Goal: Task Accomplishment & Management: Manage account settings

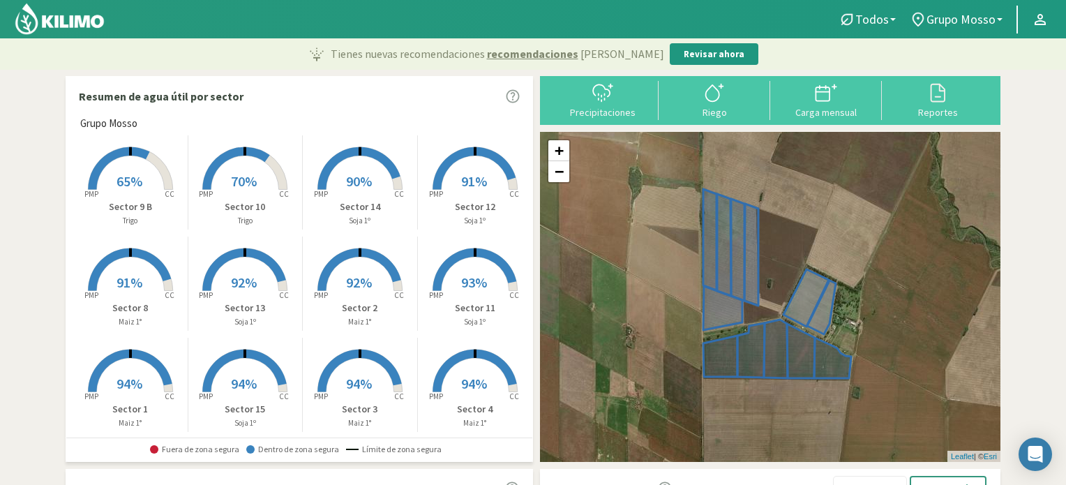
scroll to position [12, 0]
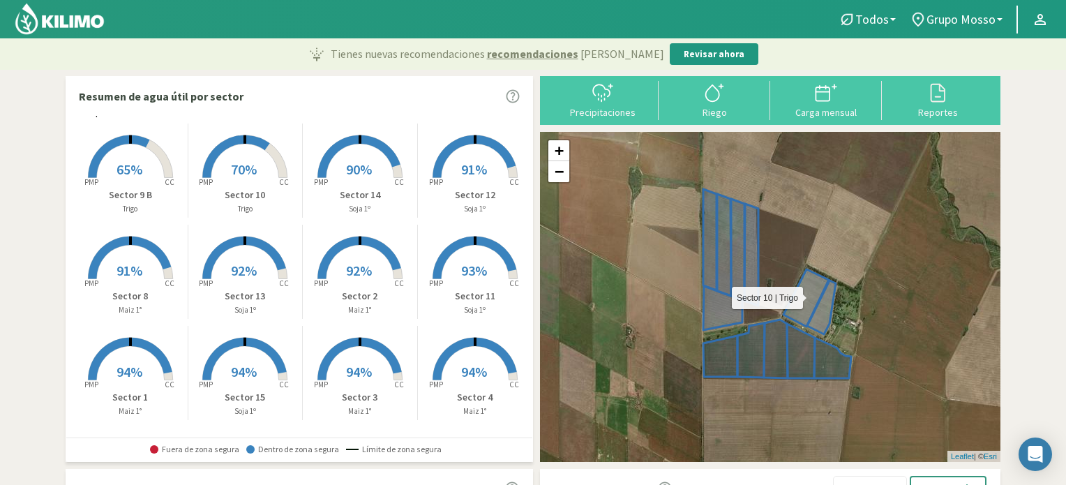
click at [804, 287] on icon at bounding box center [805, 297] width 45 height 57
click at [812, 284] on icon at bounding box center [805, 297] width 45 height 57
click at [245, 151] on rect at bounding box center [245, 179] width 112 height 112
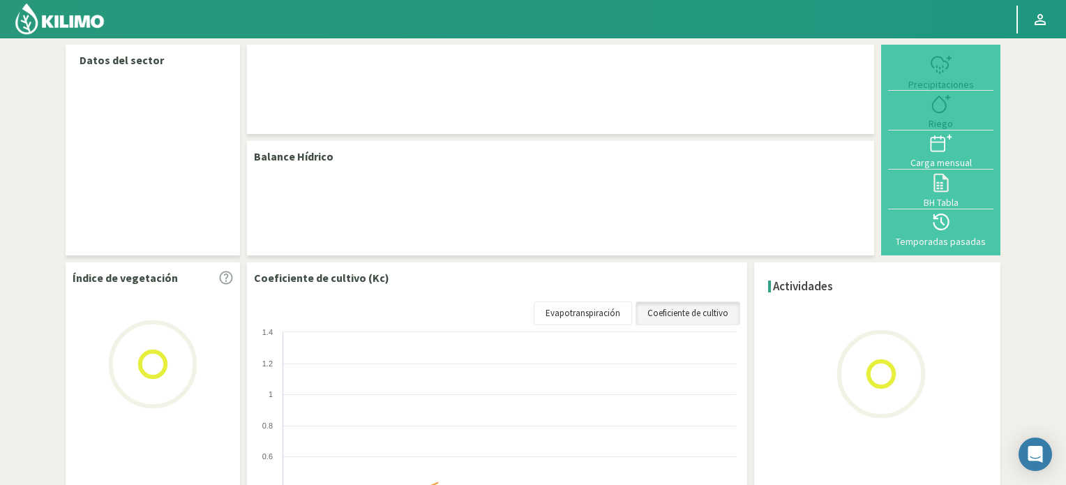
select select "1: Object"
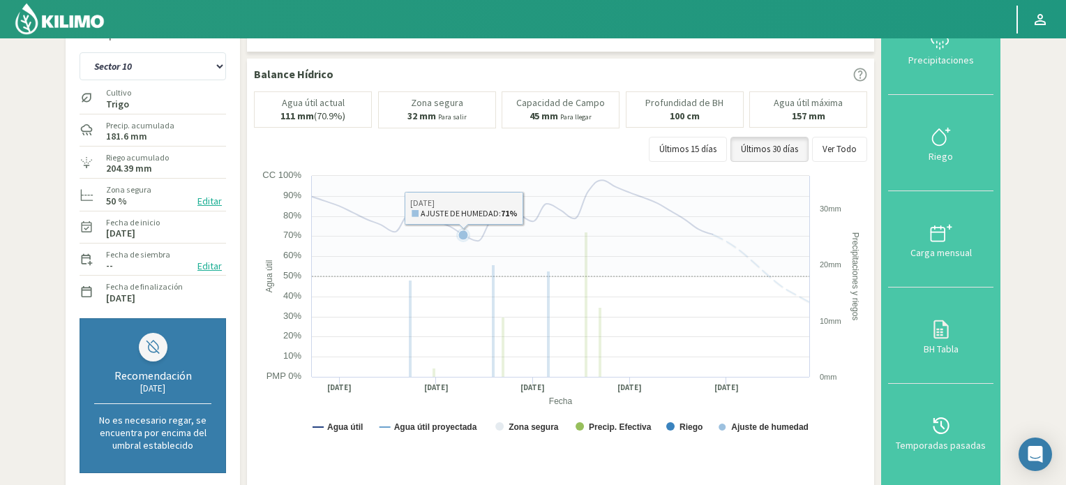
scroll to position [70, 0]
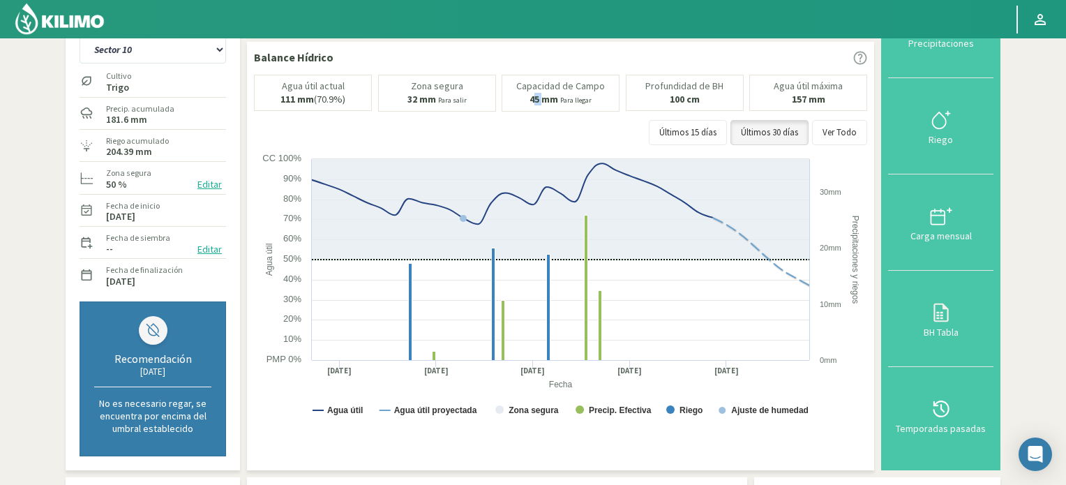
drag, startPoint x: 534, startPoint y: 98, endPoint x: 547, endPoint y: 97, distance: 12.6
click at [547, 97] on b "45 mm" at bounding box center [543, 99] width 29 height 13
drag, startPoint x: 412, startPoint y: 101, endPoint x: 488, endPoint y: 88, distance: 77.2
click at [488, 88] on div "[PERSON_NAME] 32 mm Para salir" at bounding box center [437, 93] width 118 height 37
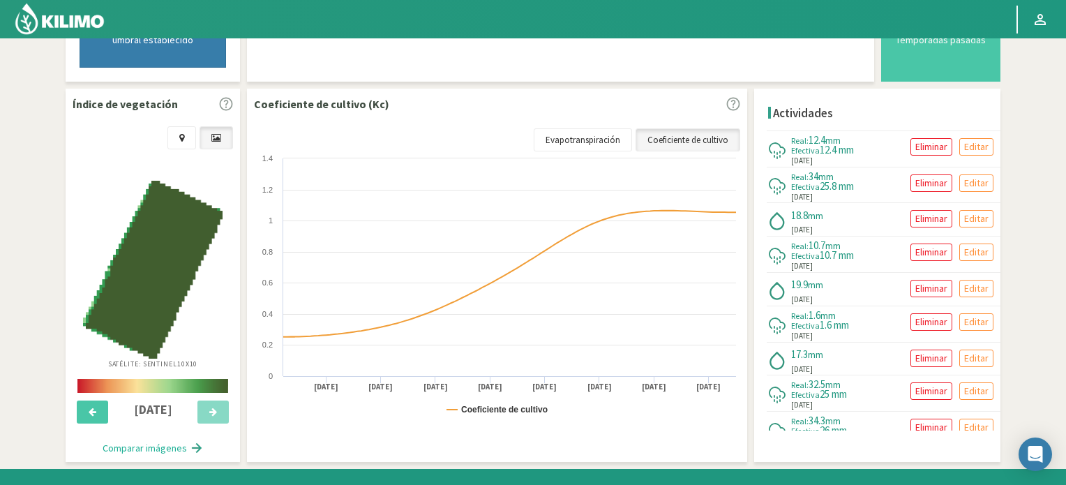
scroll to position [481, 0]
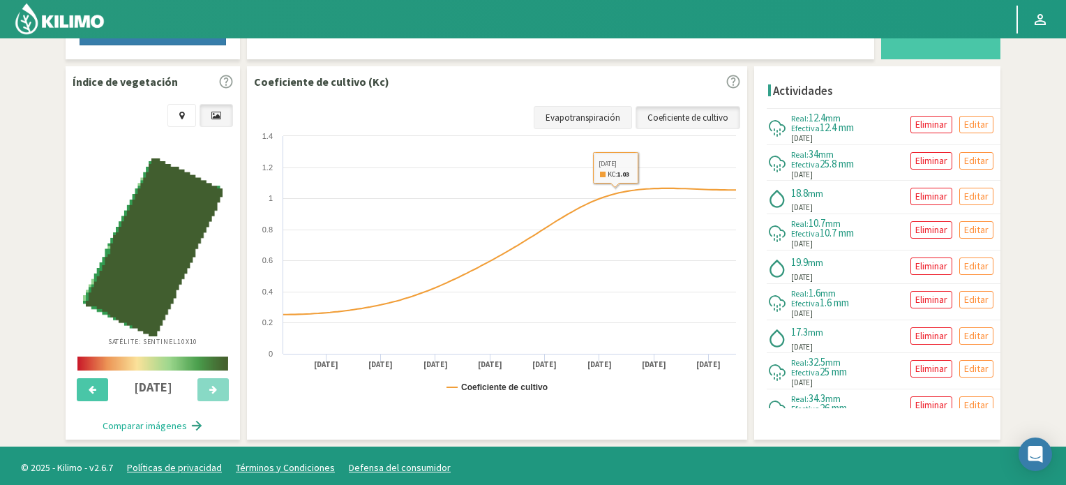
click at [580, 112] on link "Evapotranspiración" at bounding box center [583, 118] width 98 height 24
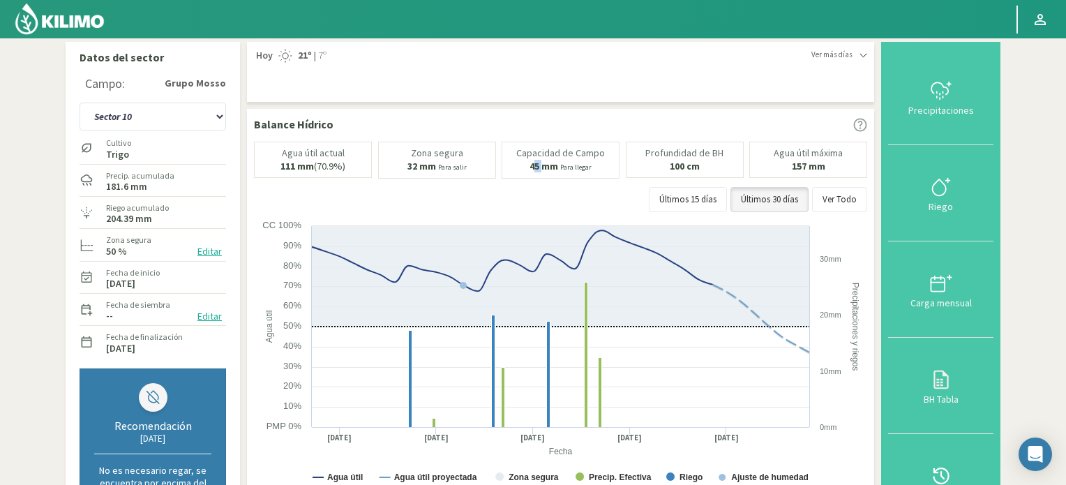
scroll to position [0, 0]
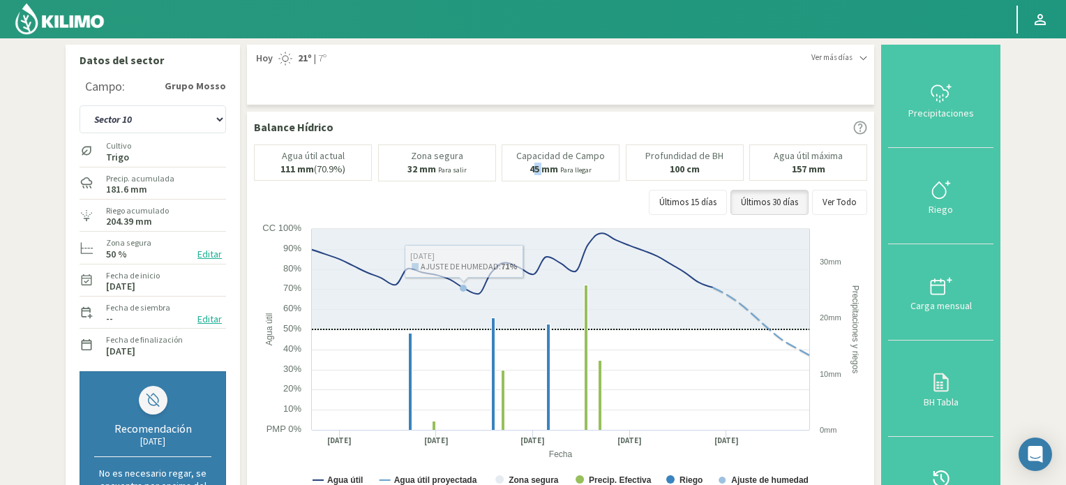
click at [202, 255] on button "Editar" at bounding box center [209, 254] width 33 height 16
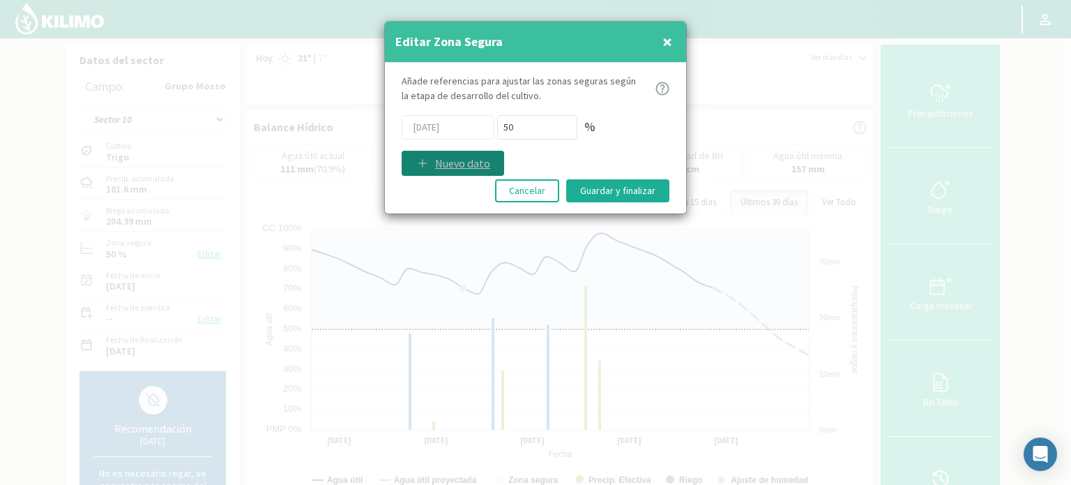
click at [477, 169] on p "Nuevo dato" at bounding box center [462, 163] width 55 height 17
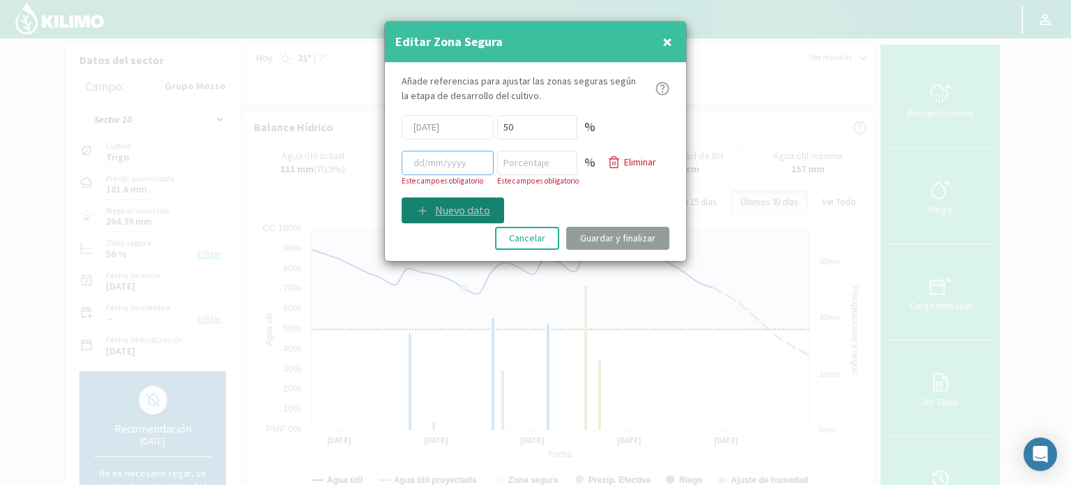
click at [477, 169] on input at bounding box center [448, 163] width 92 height 24
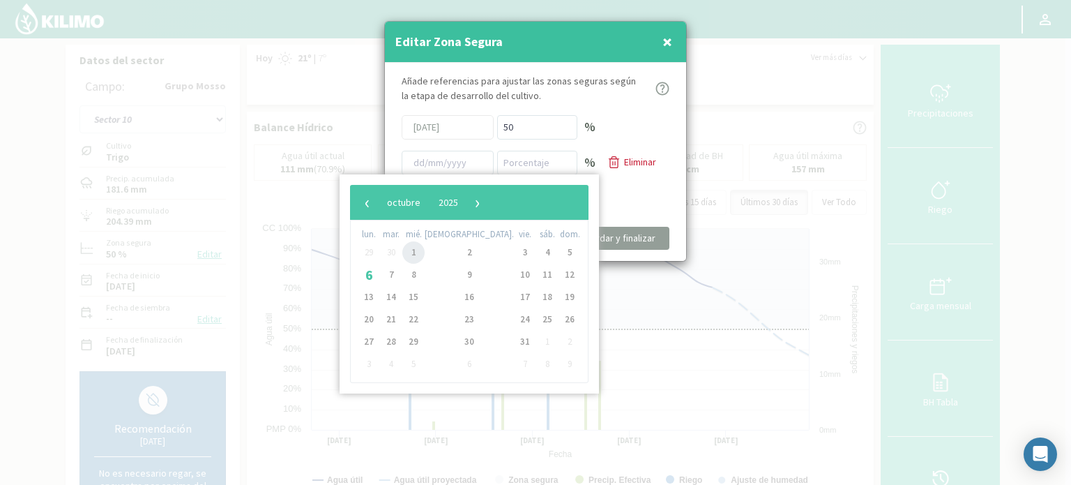
click at [418, 250] on span "1" at bounding box center [413, 252] width 22 height 22
type input "[DATE]"
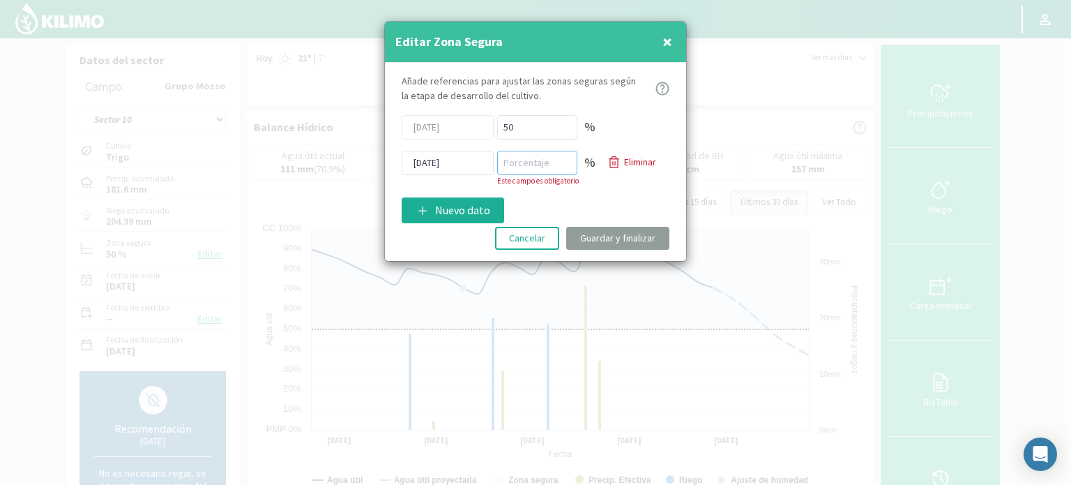
click at [538, 163] on input "number" at bounding box center [537, 163] width 80 height 24
type input "70"
click at [563, 207] on div "Añade referencias para ajustar las zonas seguras [PERSON_NAME] de desarrollo de…" at bounding box center [535, 162] width 301 height 198
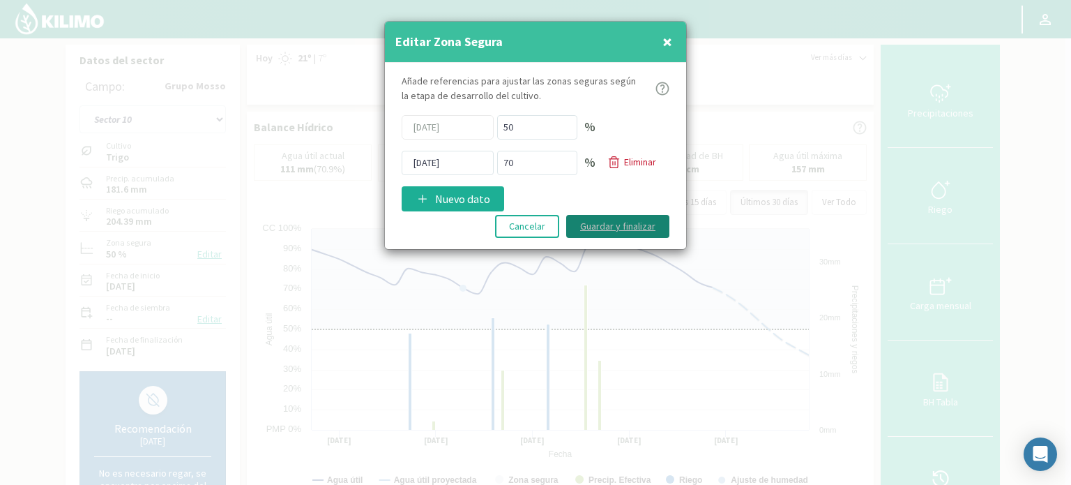
click at [610, 222] on button "Guardar y finalizar" at bounding box center [617, 226] width 103 height 23
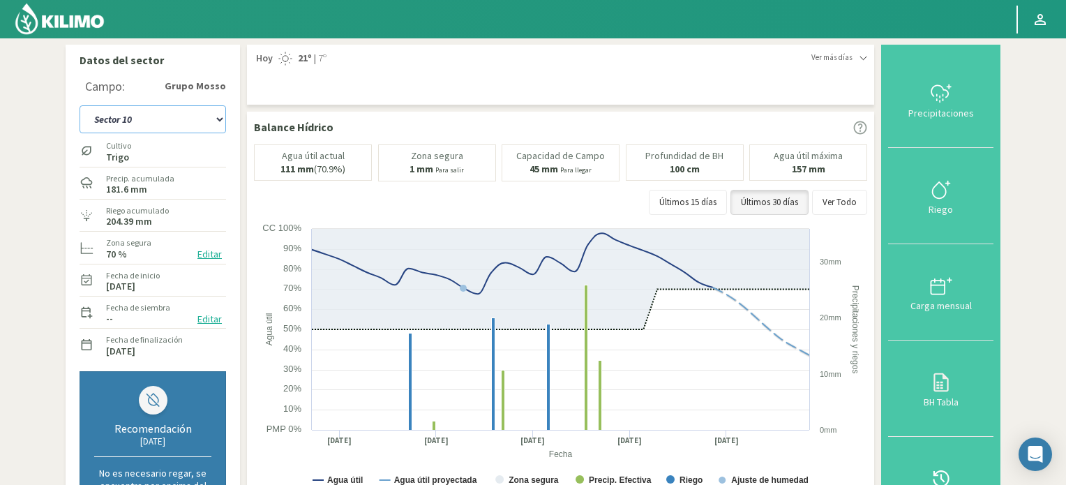
click at [177, 121] on select "Sector 1 Sector 10 Sector 11 Sector 12 Sector 13 Sector 14 Sector 15 Sector 2 S…" at bounding box center [153, 119] width 146 height 28
click at [80, 105] on select "Sector 1 Sector 10 Sector 11 Sector 12 Sector 13 Sector 14 Sector 15 Sector 2 S…" at bounding box center [153, 119] width 146 height 28
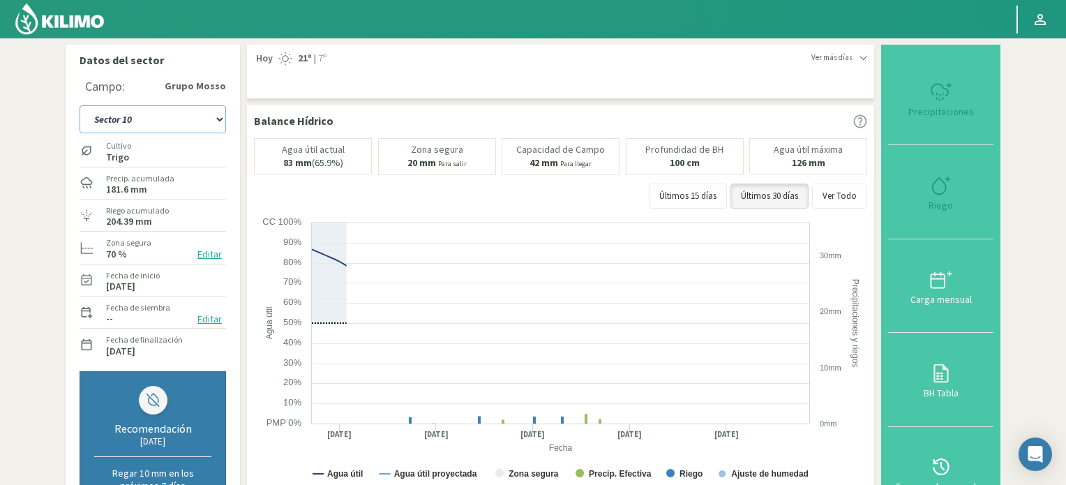
select select "23: Object"
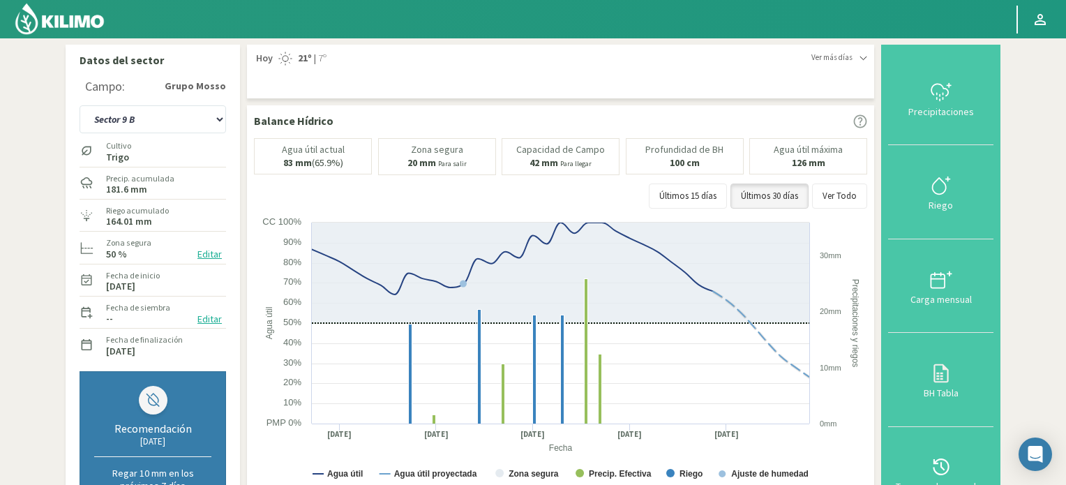
click at [215, 256] on button "Editar" at bounding box center [209, 254] width 33 height 16
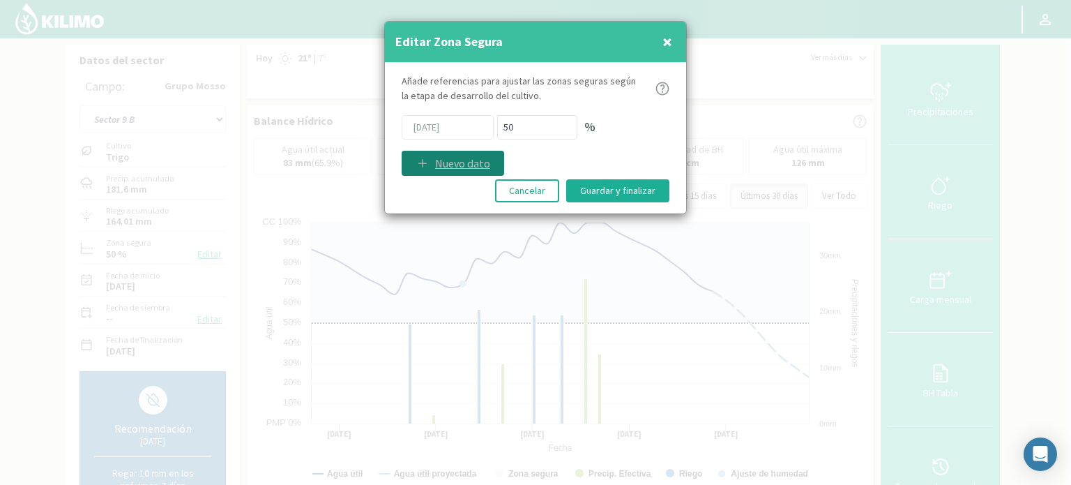
click at [485, 167] on p "Nuevo dato" at bounding box center [462, 163] width 55 height 17
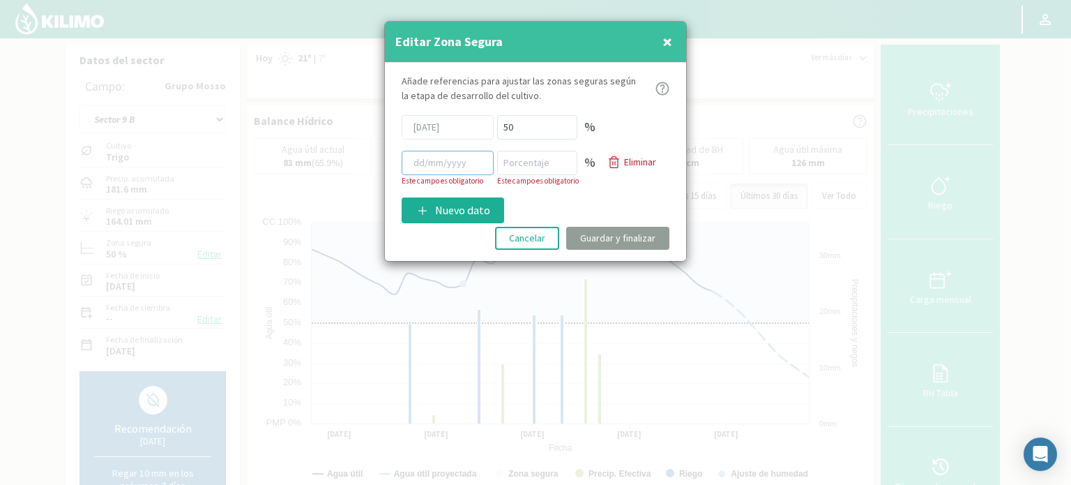
click at [448, 168] on input at bounding box center [448, 163] width 92 height 24
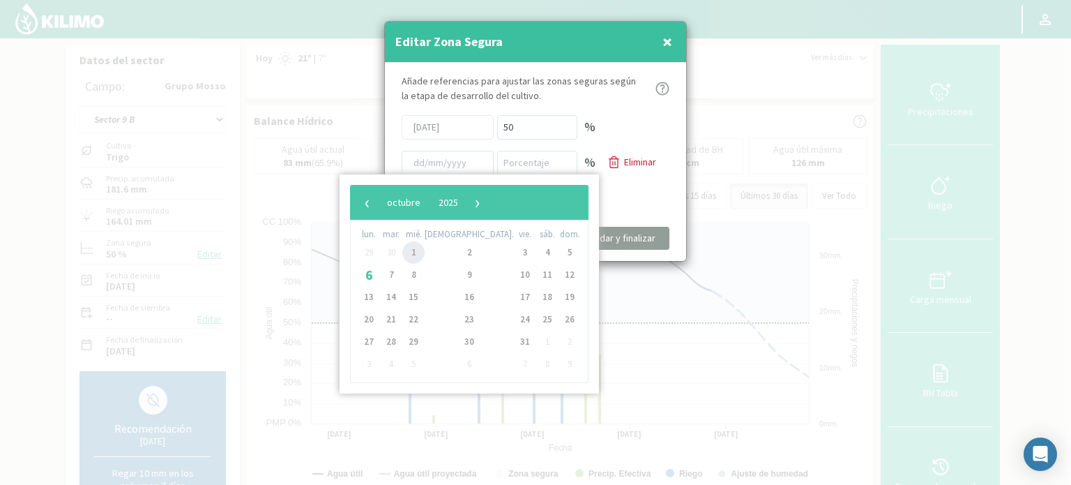
click at [418, 252] on span "1" at bounding box center [413, 252] width 22 height 22
type input "[DATE]"
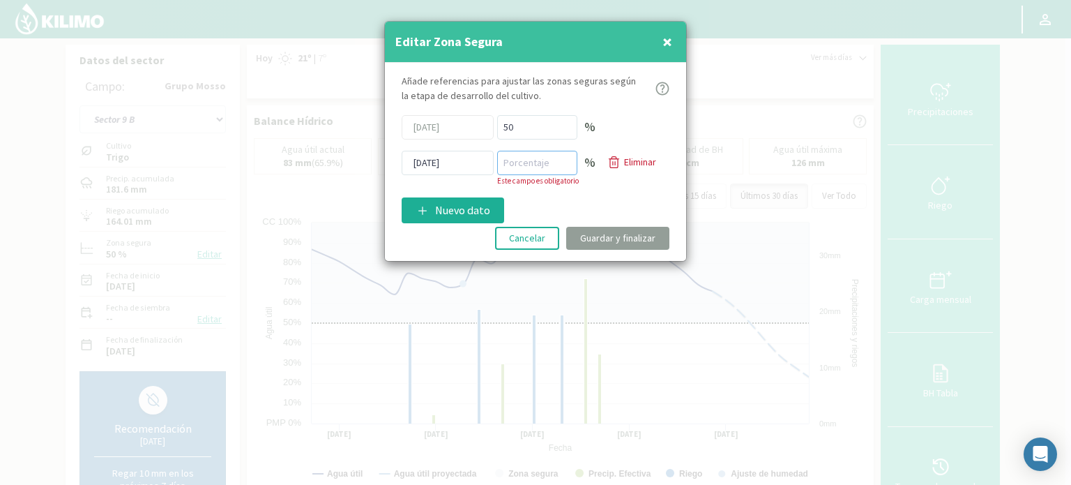
click at [516, 162] on input "number" at bounding box center [537, 163] width 80 height 24
type input "70"
click at [559, 209] on div "Añade referencias para ajustar las zonas seguras [PERSON_NAME] de desarrollo de…" at bounding box center [535, 162] width 301 height 198
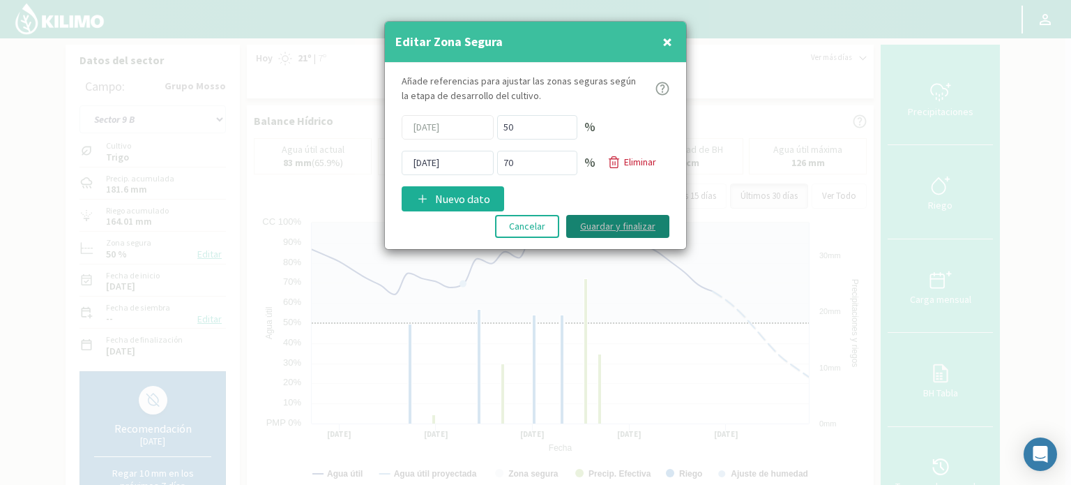
click at [622, 228] on button "Guardar y finalizar" at bounding box center [617, 226] width 103 height 23
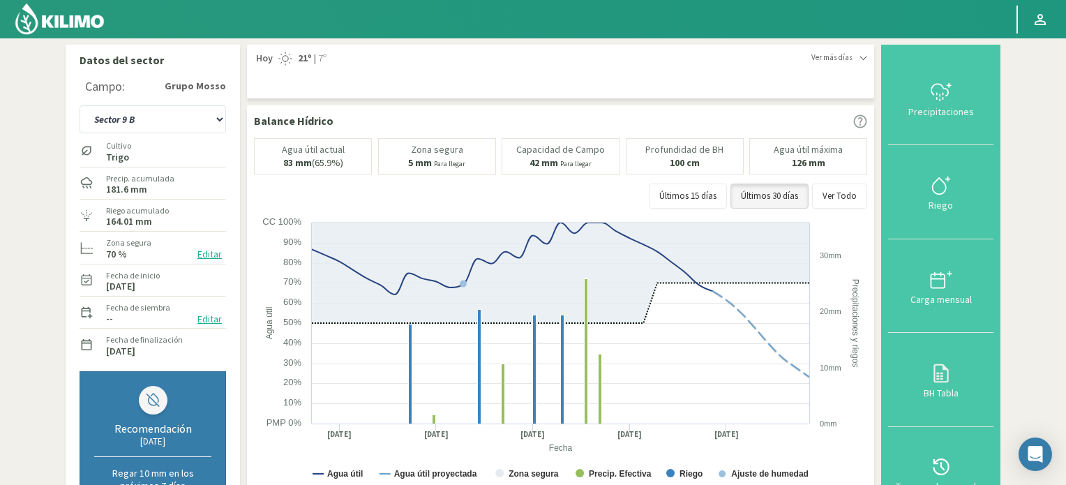
drag, startPoint x: 77, startPoint y: 26, endPoint x: 75, endPoint y: 8, distance: 18.3
click at [77, 26] on img at bounding box center [59, 18] width 91 height 33
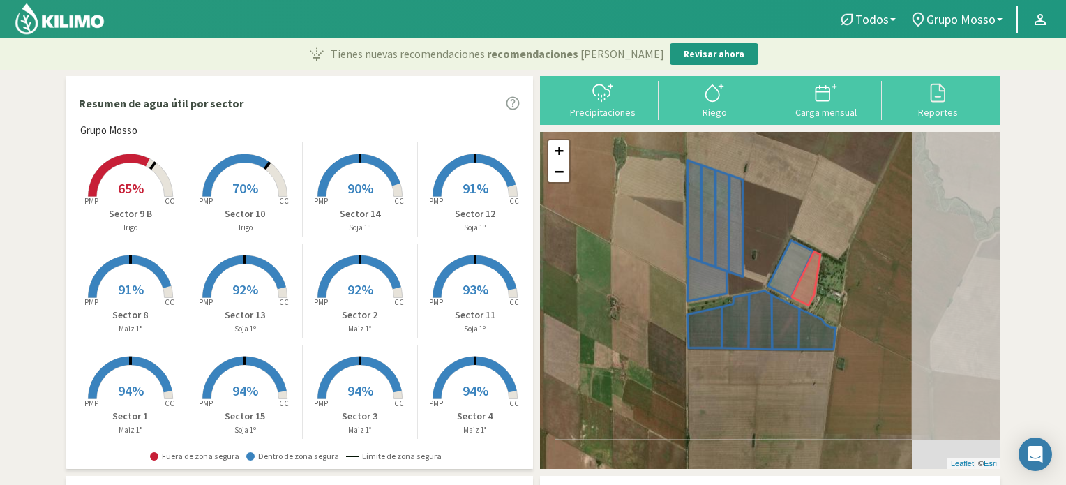
drag, startPoint x: 977, startPoint y: 402, endPoint x: 854, endPoint y: 428, distance: 126.3
click at [854, 428] on div "+ − Leaflet | © Esri" at bounding box center [770, 300] width 460 height 337
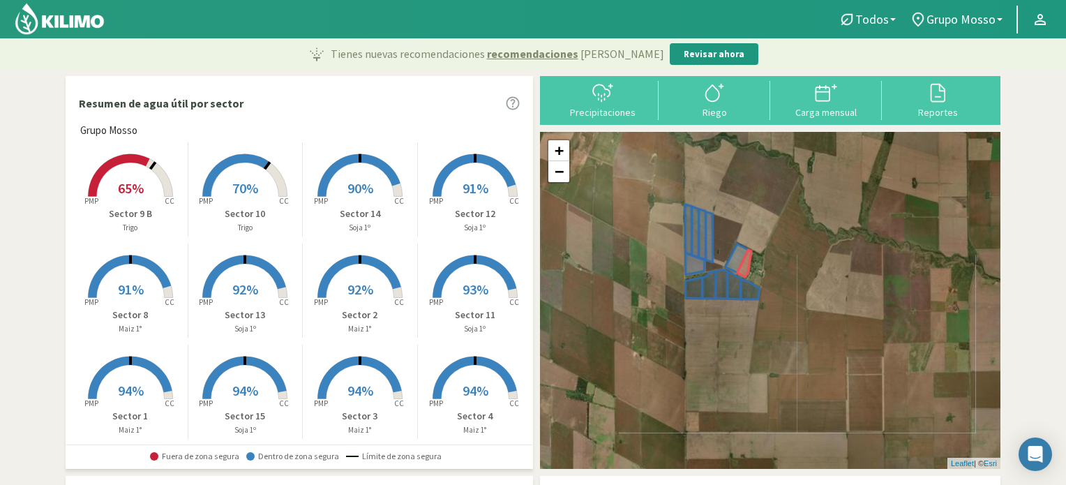
drag, startPoint x: 930, startPoint y: 393, endPoint x: 795, endPoint y: 350, distance: 141.2
click at [794, 351] on div "+ − Leaflet | © Esri" at bounding box center [770, 300] width 460 height 337
